Goal: Find specific page/section: Find specific page/section

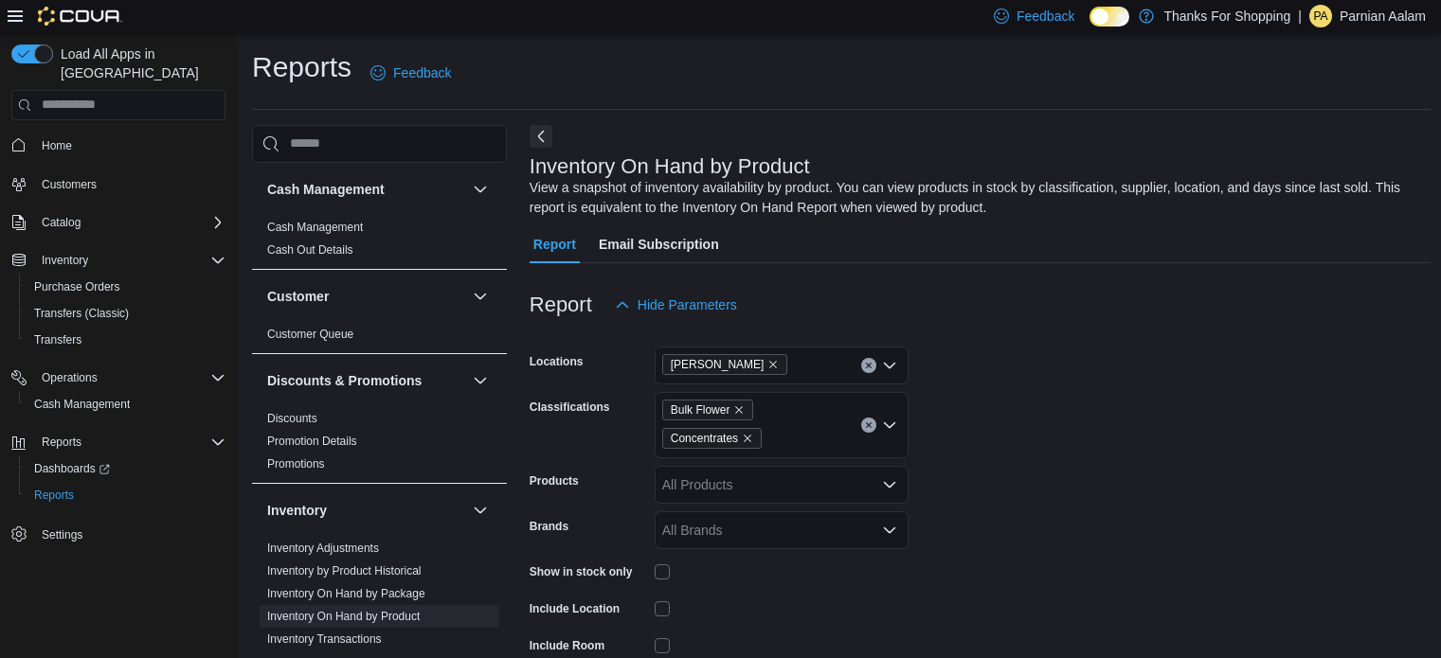
scroll to position [129, 0]
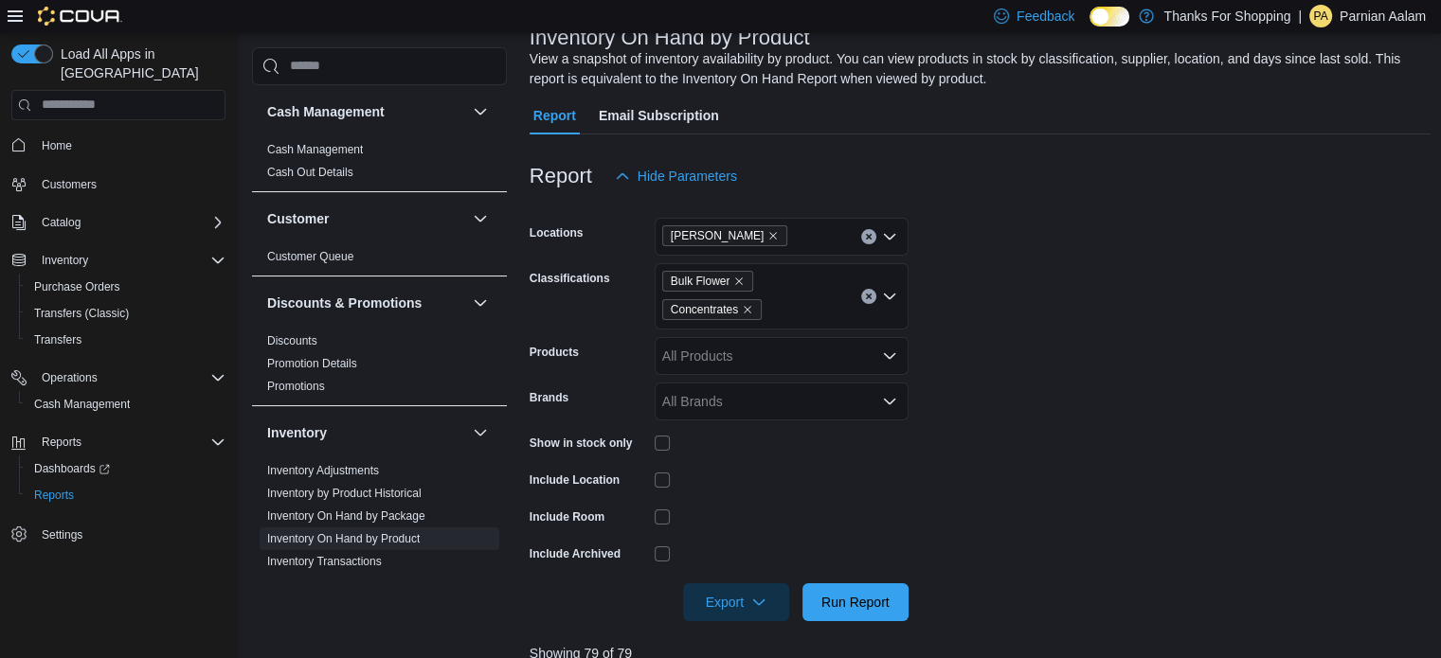
click at [95, 134] on span "Home" at bounding box center [129, 146] width 191 height 24
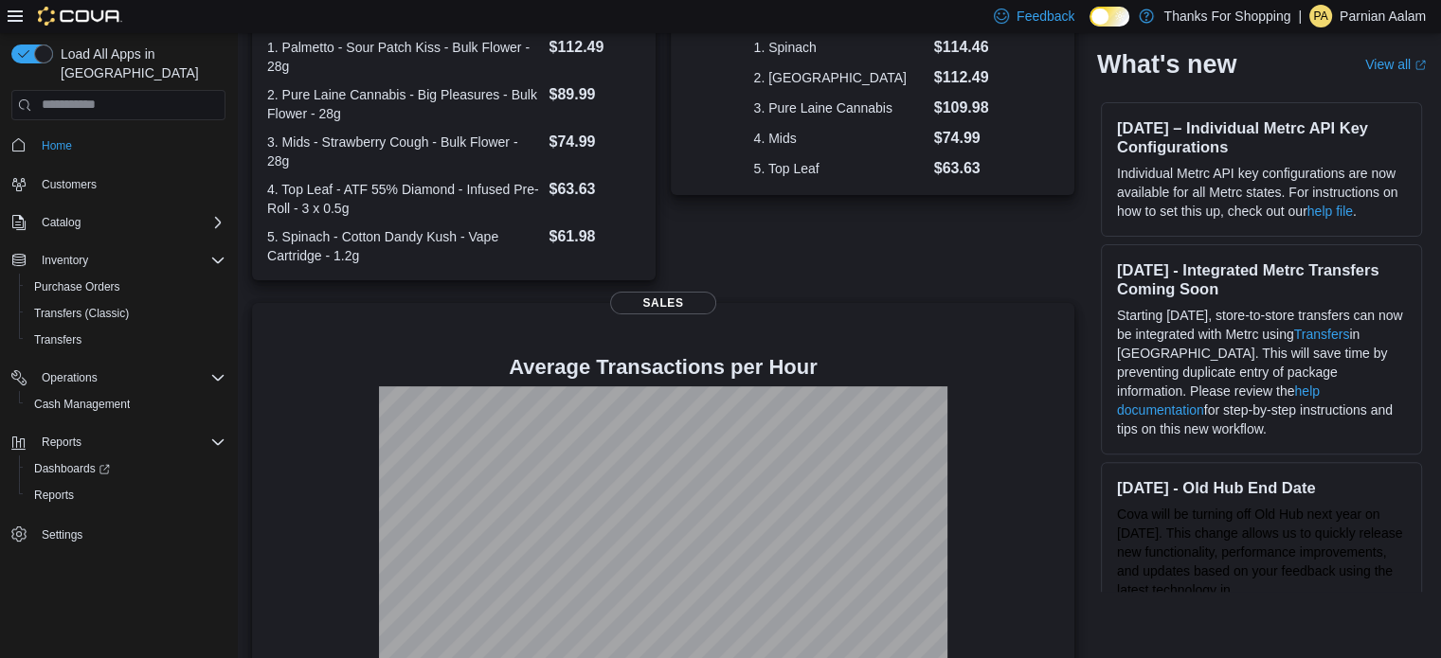
scroll to position [496, 0]
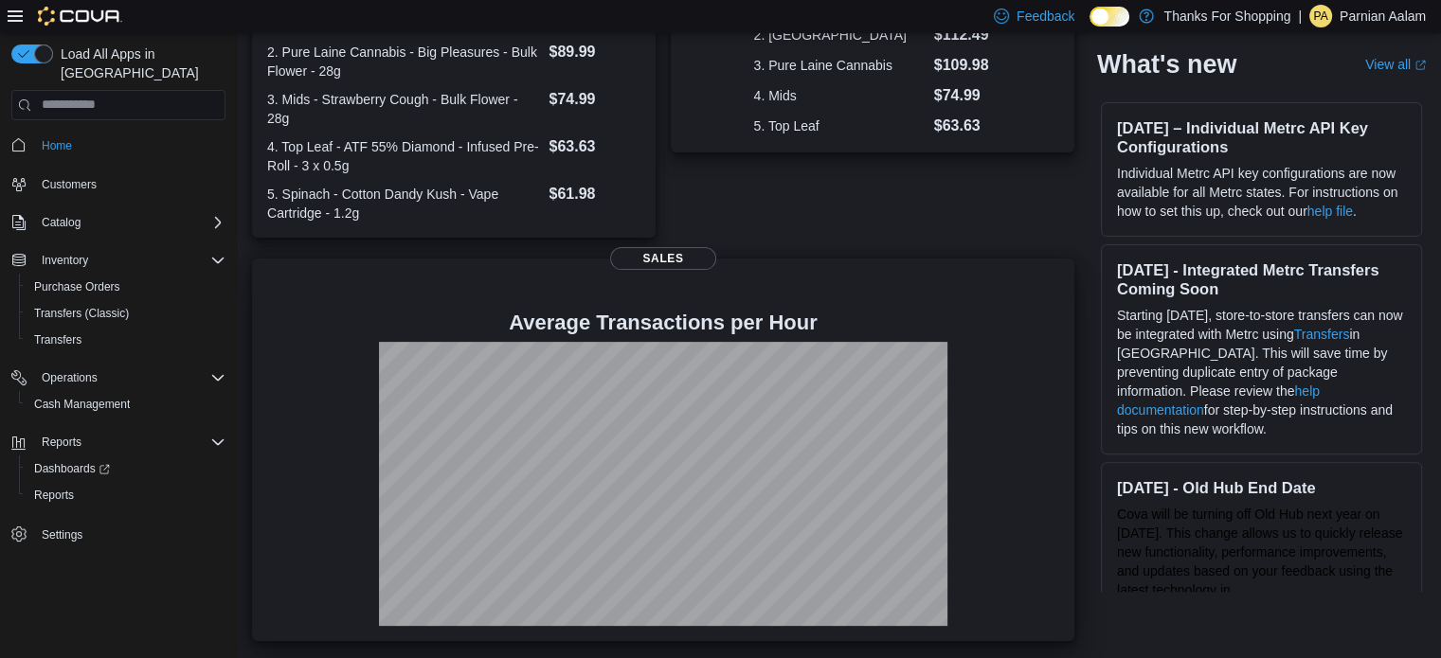
drag, startPoint x: 1450, startPoint y: 472, endPoint x: 998, endPoint y: 289, distance: 487.4
click at [998, 289] on p at bounding box center [663, 292] width 792 height 23
